Goal: Information Seeking & Learning: Understand process/instructions

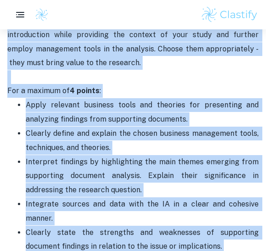
scroll to position [1245, 0]
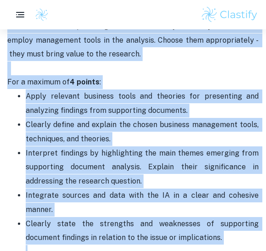
drag, startPoint x: 9, startPoint y: 71, endPoint x: 190, endPoint y: 195, distance: 220.1
copy div "Criterion C: Selection and application of tools and theories - 4 points Through…"
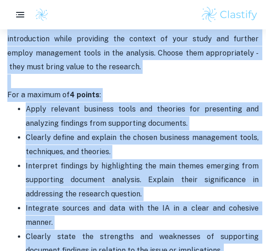
click at [161, 133] on span "Clearly define and explain the chosen business management tools, techniques, an…" at bounding box center [143, 144] width 235 height 23
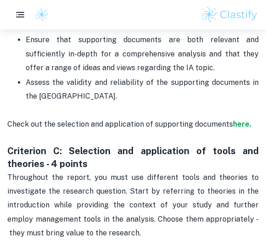
scroll to position [1065, 0]
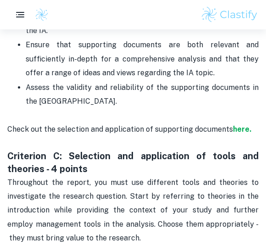
scroll to position [1061, 0]
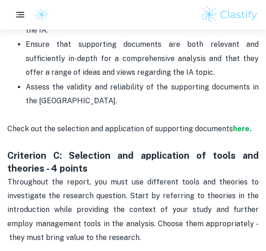
drag, startPoint x: 134, startPoint y: 144, endPoint x: 174, endPoint y: 71, distance: 83.1
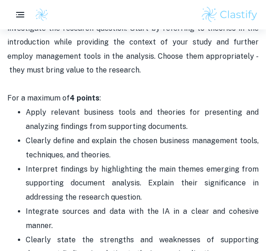
scroll to position [1235, 0]
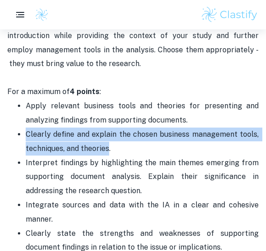
drag, startPoint x: 110, startPoint y: 95, endPoint x: 25, endPoint y: 80, distance: 85.8
click at [25, 99] on ul "Apply relevant business tools and theories for presenting and analyzing finding…" at bounding box center [133, 184] width 252 height 170
copy span "Clearly define and explain the chosen business management tools, techniques, an…"
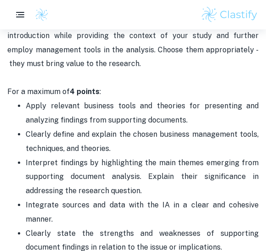
drag, startPoint x: 25, startPoint y: 80, endPoint x: 222, endPoint y: 96, distance: 197.3
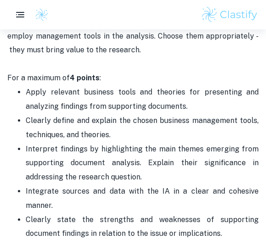
scroll to position [1250, 0]
